Goal: Information Seeking & Learning: Find specific fact

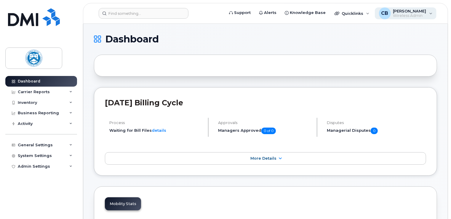
click at [403, 15] on span "Wireless Admin" at bounding box center [409, 15] width 33 height 5
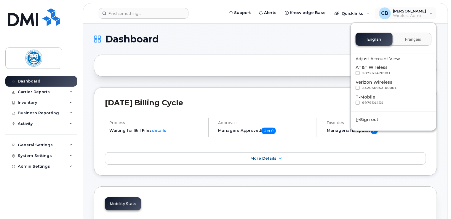
click at [334, 37] on h1 "Dashboard" at bounding box center [264, 38] width 340 height 9
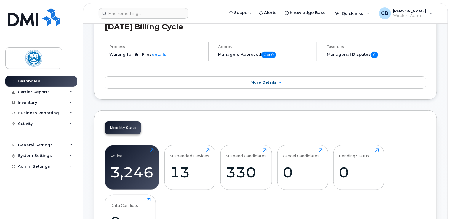
scroll to position [89, 0]
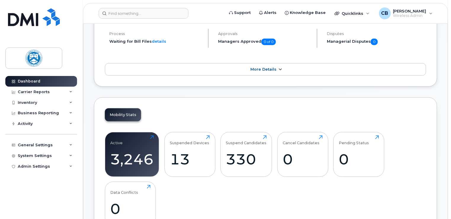
click at [267, 71] on span "More Details" at bounding box center [263, 69] width 26 height 4
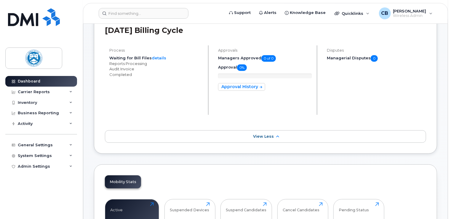
scroll to position [59, 0]
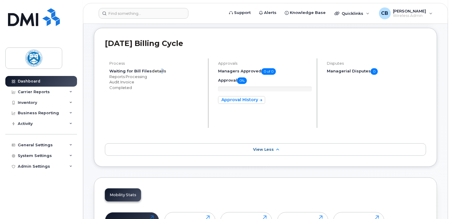
click at [159, 72] on link "details" at bounding box center [159, 70] width 15 height 5
drag, startPoint x: 159, startPoint y: 72, endPoint x: 167, endPoint y: 96, distance: 25.3
click at [167, 96] on li "Audit Invoice" at bounding box center [156, 99] width 94 height 6
click at [56, 155] on div "System Settings" at bounding box center [41, 155] width 72 height 11
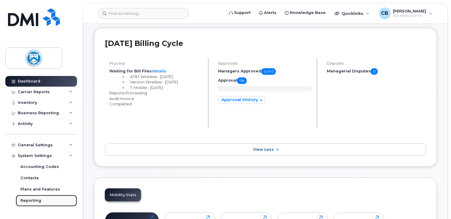
click at [39, 200] on div "Reporting" at bounding box center [30, 200] width 21 height 5
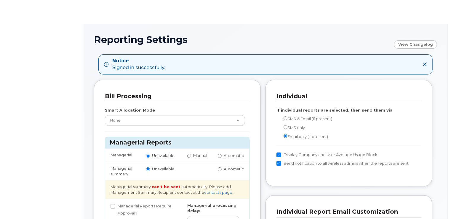
radio input "true"
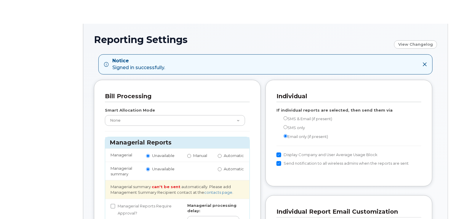
radio input "true"
radio input "false"
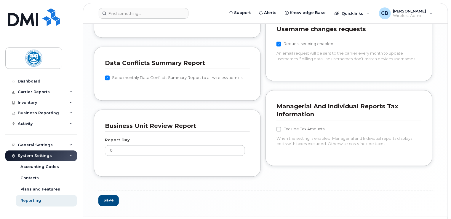
scroll to position [593, 0]
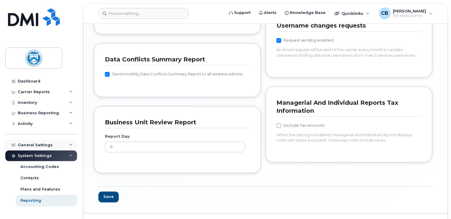
click at [40, 145] on div "General Settings" at bounding box center [35, 145] width 35 height 5
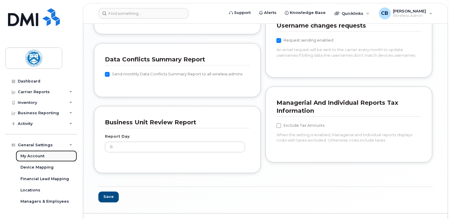
click at [39, 156] on div "My Account" at bounding box center [32, 155] width 24 height 5
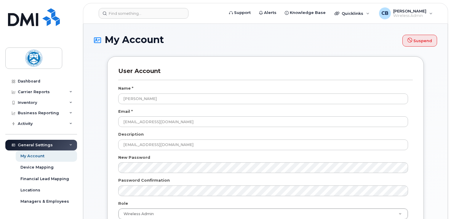
select select
click at [43, 167] on div "Device Mapping" at bounding box center [36, 166] width 33 height 5
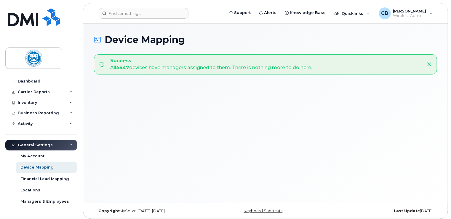
click at [430, 66] on icon at bounding box center [429, 64] width 5 height 5
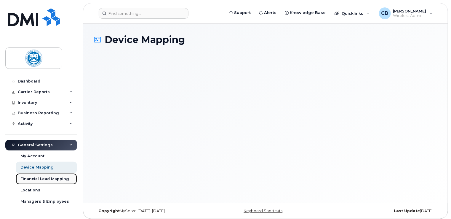
click at [48, 176] on div "Financial Lead Mapping" at bounding box center [44, 178] width 49 height 5
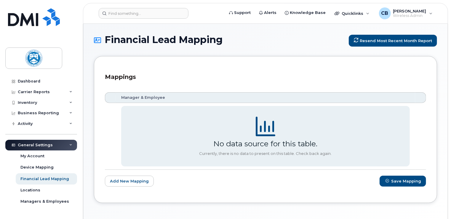
scroll to position [22, 0]
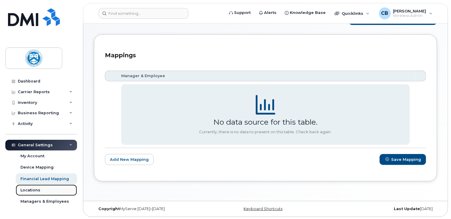
click at [25, 188] on div "Locations" at bounding box center [30, 189] width 20 height 5
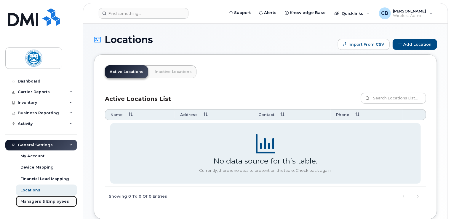
click at [49, 203] on div "Managers & Employees" at bounding box center [44, 201] width 49 height 5
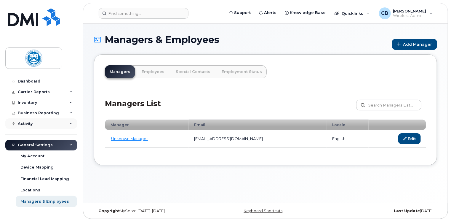
click at [46, 124] on div "Activity" at bounding box center [41, 123] width 72 height 11
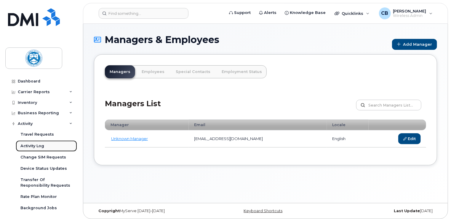
click at [38, 145] on div "Activity Log" at bounding box center [32, 145] width 24 height 5
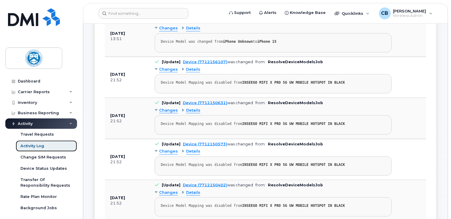
scroll to position [385, 0]
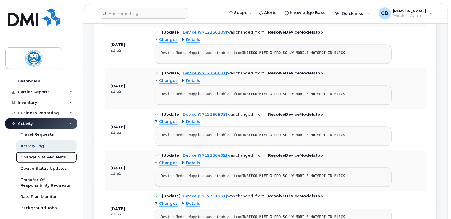
click at [42, 156] on div "Change SIM Requests" at bounding box center [43, 156] width 46 height 5
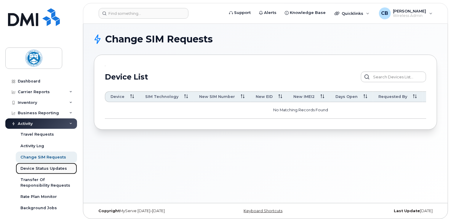
click at [39, 168] on div "Device Status Updates" at bounding box center [43, 168] width 47 height 5
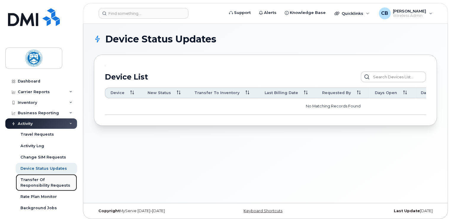
click at [45, 180] on div "Transfer Of Responsibility Requests" at bounding box center [46, 182] width 52 height 11
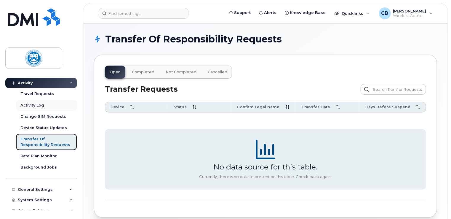
scroll to position [46, 0]
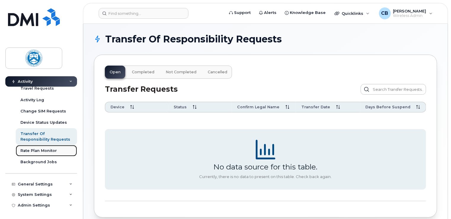
click at [36, 152] on div "Rate Plan Monitor" at bounding box center [38, 150] width 36 height 5
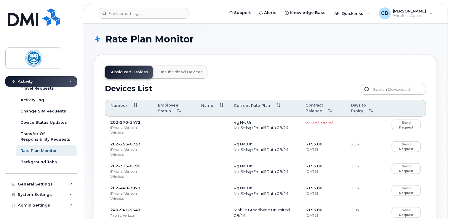
click at [183, 72] on span "Unsubsidized devices" at bounding box center [180, 72] width 43 height 5
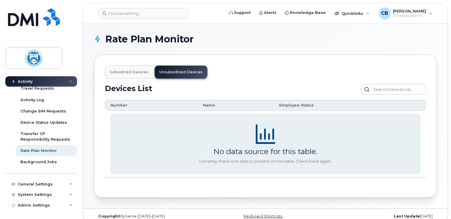
click at [132, 73] on span "Subsidized devices" at bounding box center [129, 72] width 39 height 5
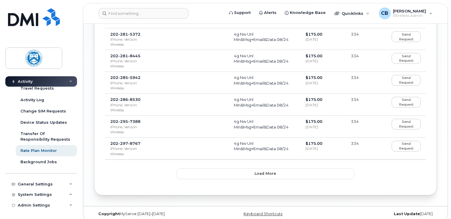
scroll to position [508, 0]
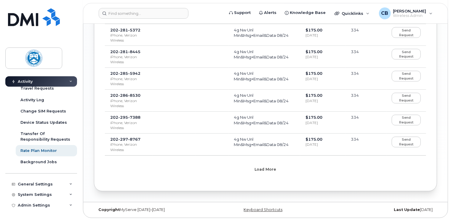
click at [264, 168] on span "Load more" at bounding box center [266, 170] width 22 height 6
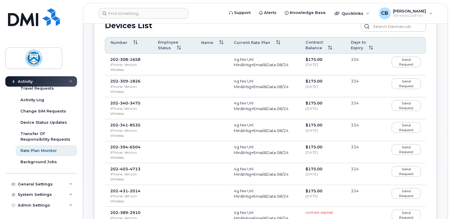
scroll to position [0, 0]
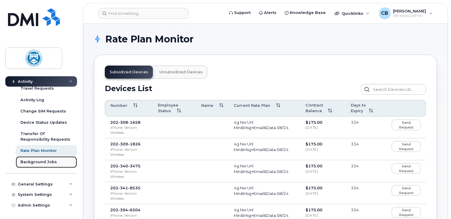
click at [50, 161] on div "Background Jobs" at bounding box center [38, 161] width 36 height 5
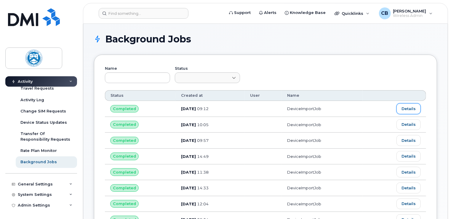
click at [409, 108] on link "Details" at bounding box center [408, 108] width 24 height 11
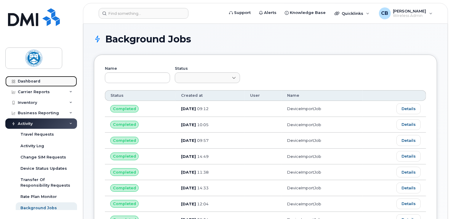
click at [34, 81] on div "Dashboard" at bounding box center [29, 81] width 23 height 5
click at [36, 92] on div "Carrier Reports" at bounding box center [34, 91] width 32 height 5
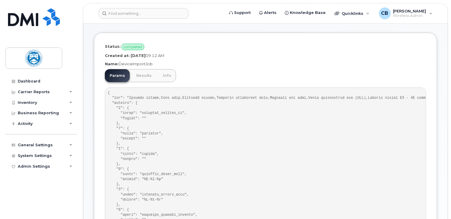
scroll to position [7, 0]
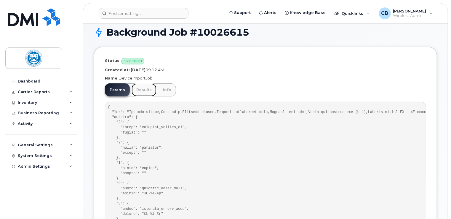
click at [148, 89] on link "Results" at bounding box center [144, 89] width 25 height 13
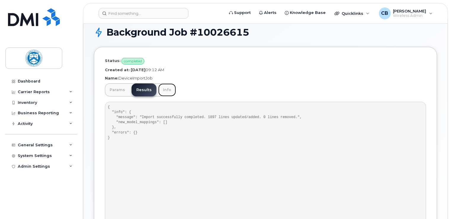
click at [166, 89] on link "Info" at bounding box center [167, 89] width 18 height 13
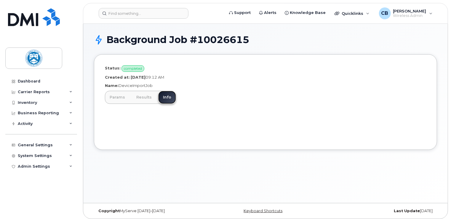
scroll to position [0, 0]
click at [145, 95] on link "Results" at bounding box center [144, 97] width 25 height 13
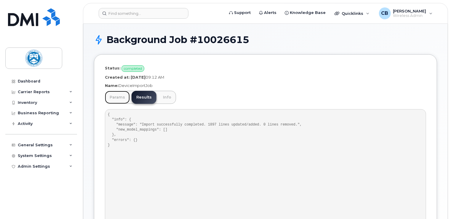
click at [119, 95] on link "Params" at bounding box center [117, 97] width 25 height 13
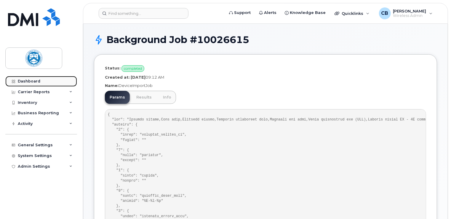
click at [38, 81] on div "Dashboard" at bounding box center [29, 81] width 23 height 5
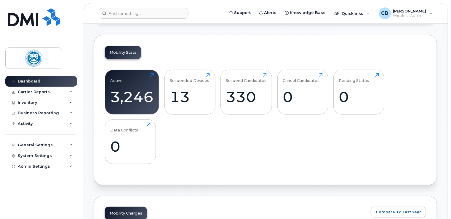
scroll to position [148, 0]
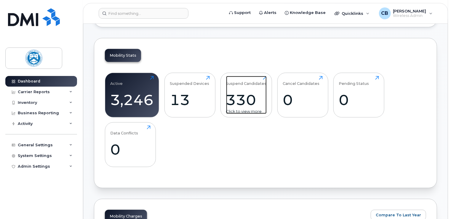
click at [247, 100] on div "330" at bounding box center [246, 99] width 41 height 17
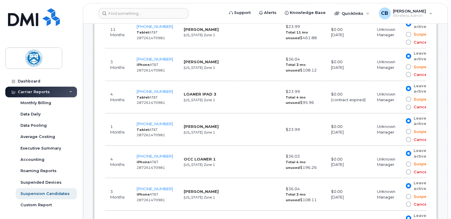
scroll to position [2015, 0]
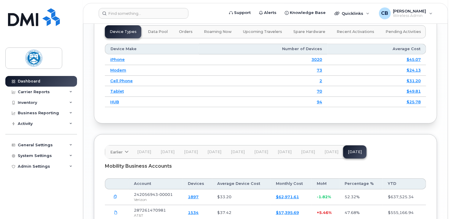
scroll to position [859, 0]
click at [322, 78] on link "2" at bounding box center [320, 80] width 3 height 5
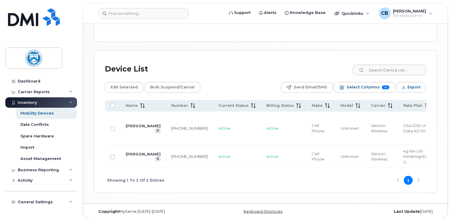
scroll to position [283, 0]
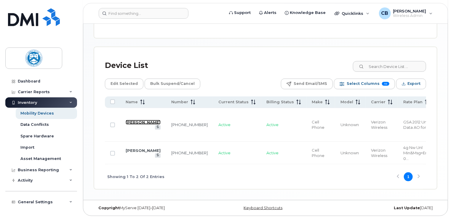
click at [137, 123] on link "[PERSON_NAME]" at bounding box center [143, 122] width 35 height 5
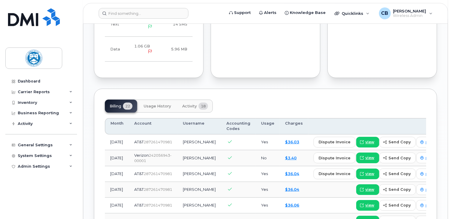
scroll to position [415, 0]
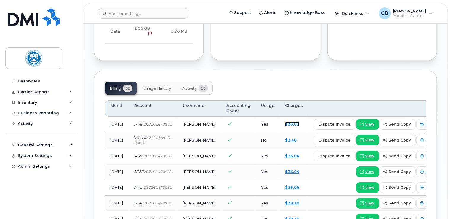
click at [285, 124] on link "$36.03" at bounding box center [292, 123] width 14 height 5
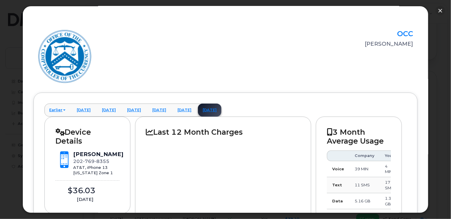
scroll to position [0, 0]
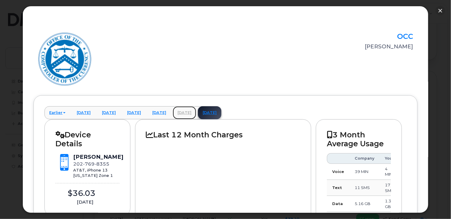
click at [196, 112] on link "[DATE]" at bounding box center [184, 112] width 23 height 13
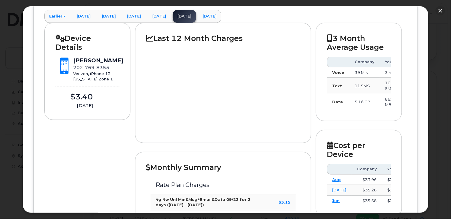
scroll to position [67, 0]
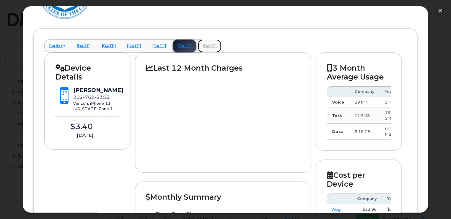
click at [221, 46] on link "[DATE]" at bounding box center [209, 45] width 23 height 13
click at [441, 11] on button "button" at bounding box center [440, 10] width 9 height 9
